Goal: Navigation & Orientation: Find specific page/section

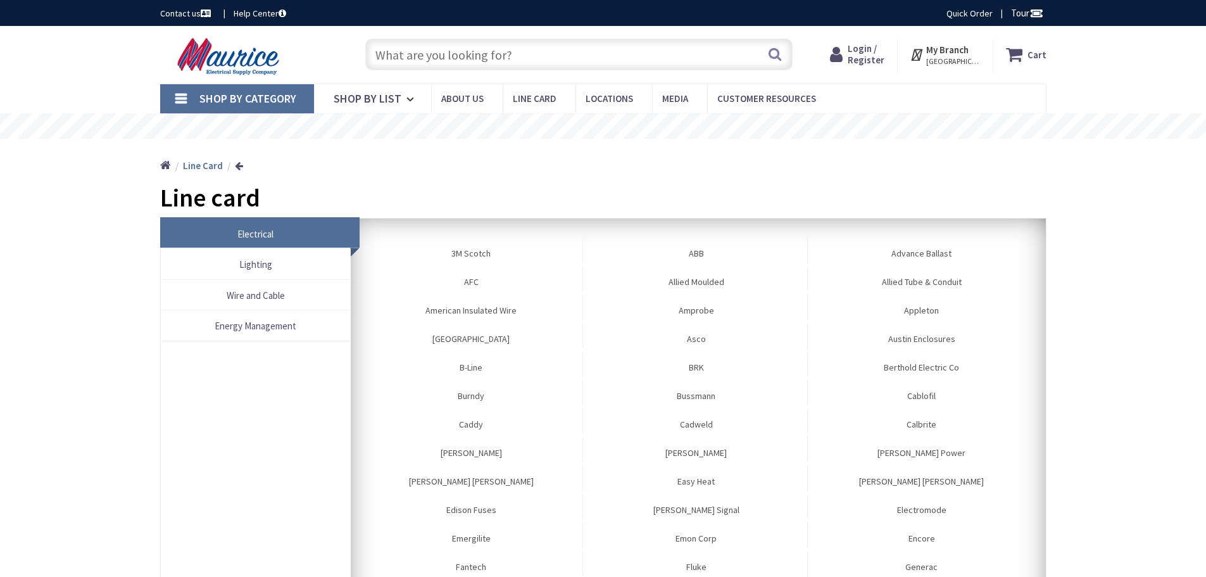
click at [249, 61] on img at bounding box center [230, 56] width 140 height 39
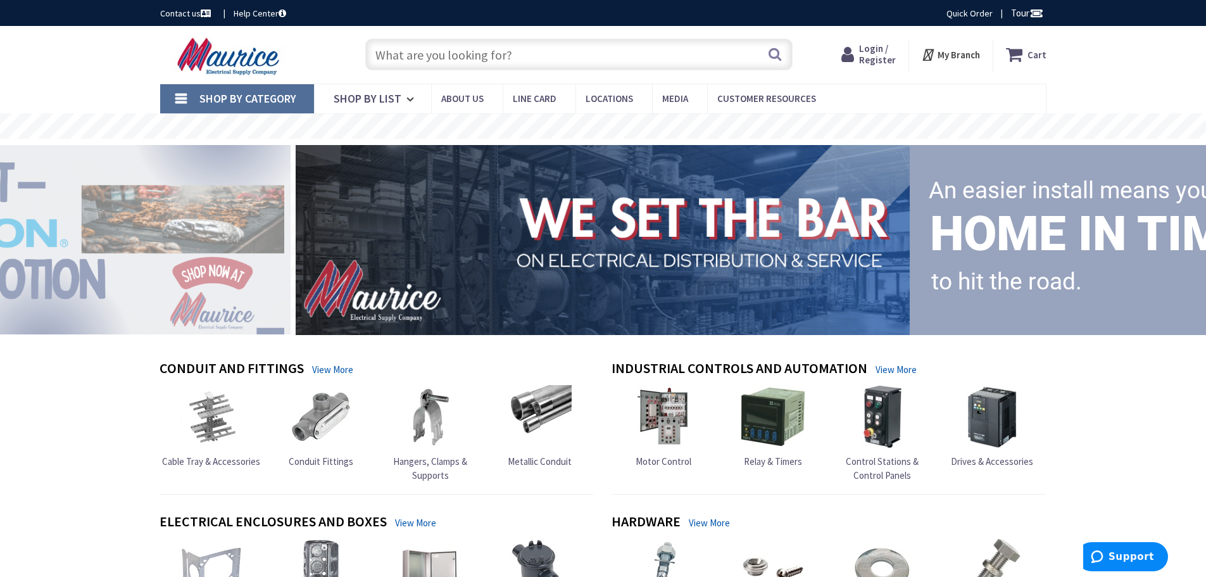
click at [241, 61] on img at bounding box center [230, 56] width 140 height 39
